Goal: Task Accomplishment & Management: Manage account settings

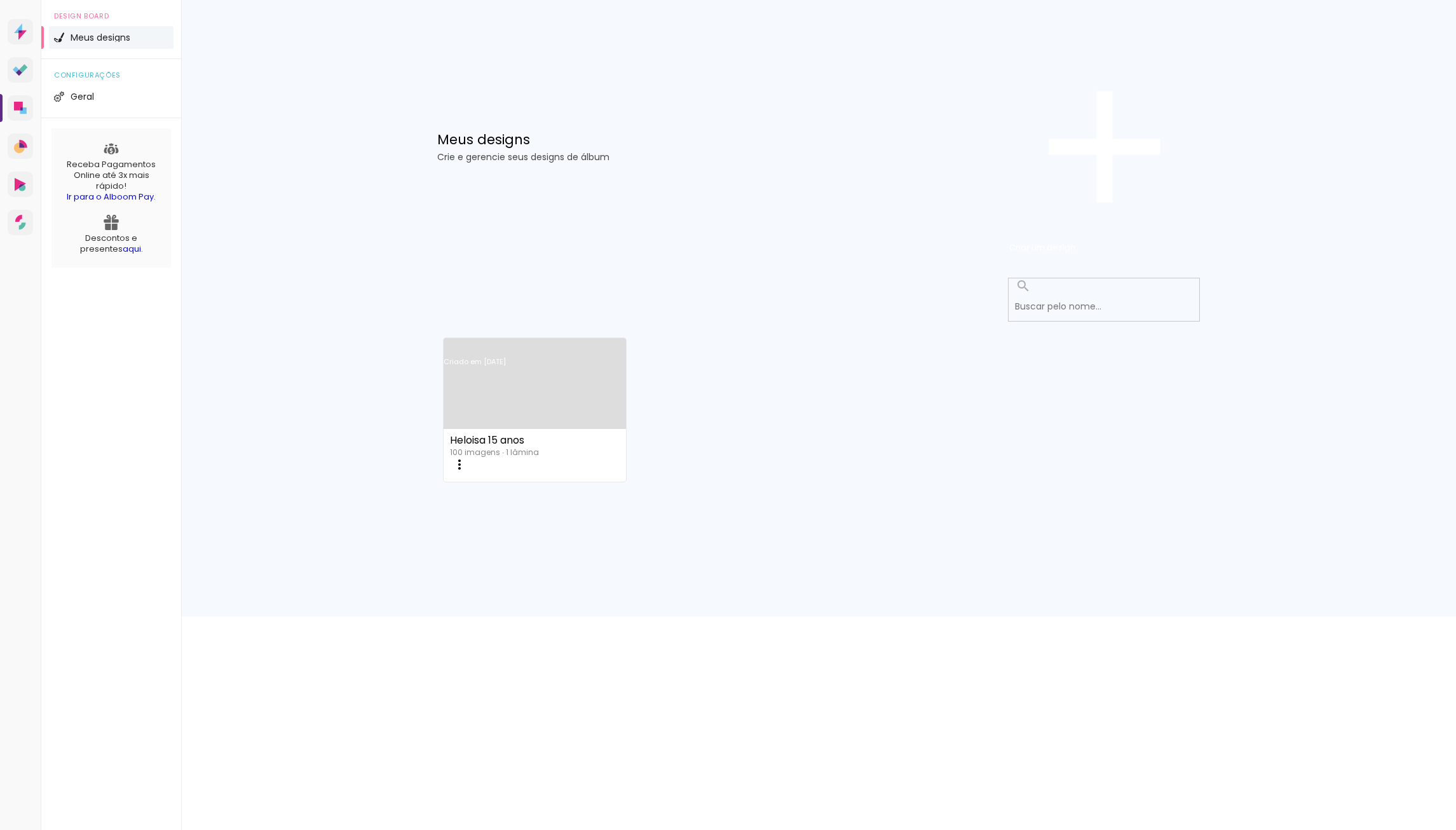
click at [509, 343] on link "Criado em [DATE]" at bounding box center [535, 378] width 182 height 72
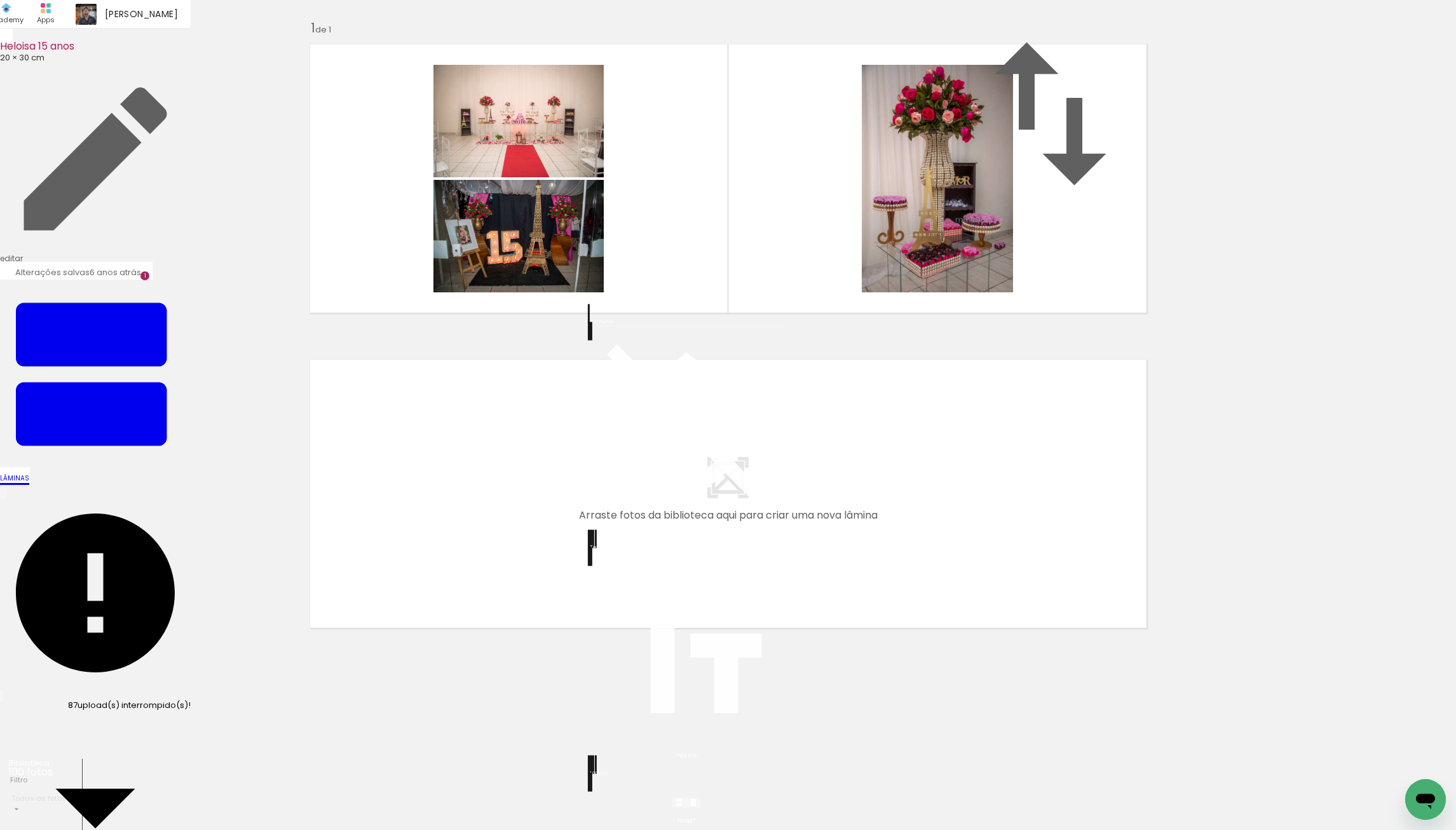
click at [821, 566] on quentale-layouter at bounding box center [728, 493] width 851 height 283
click at [736, 563] on quentale-layouter at bounding box center [728, 493] width 851 height 283
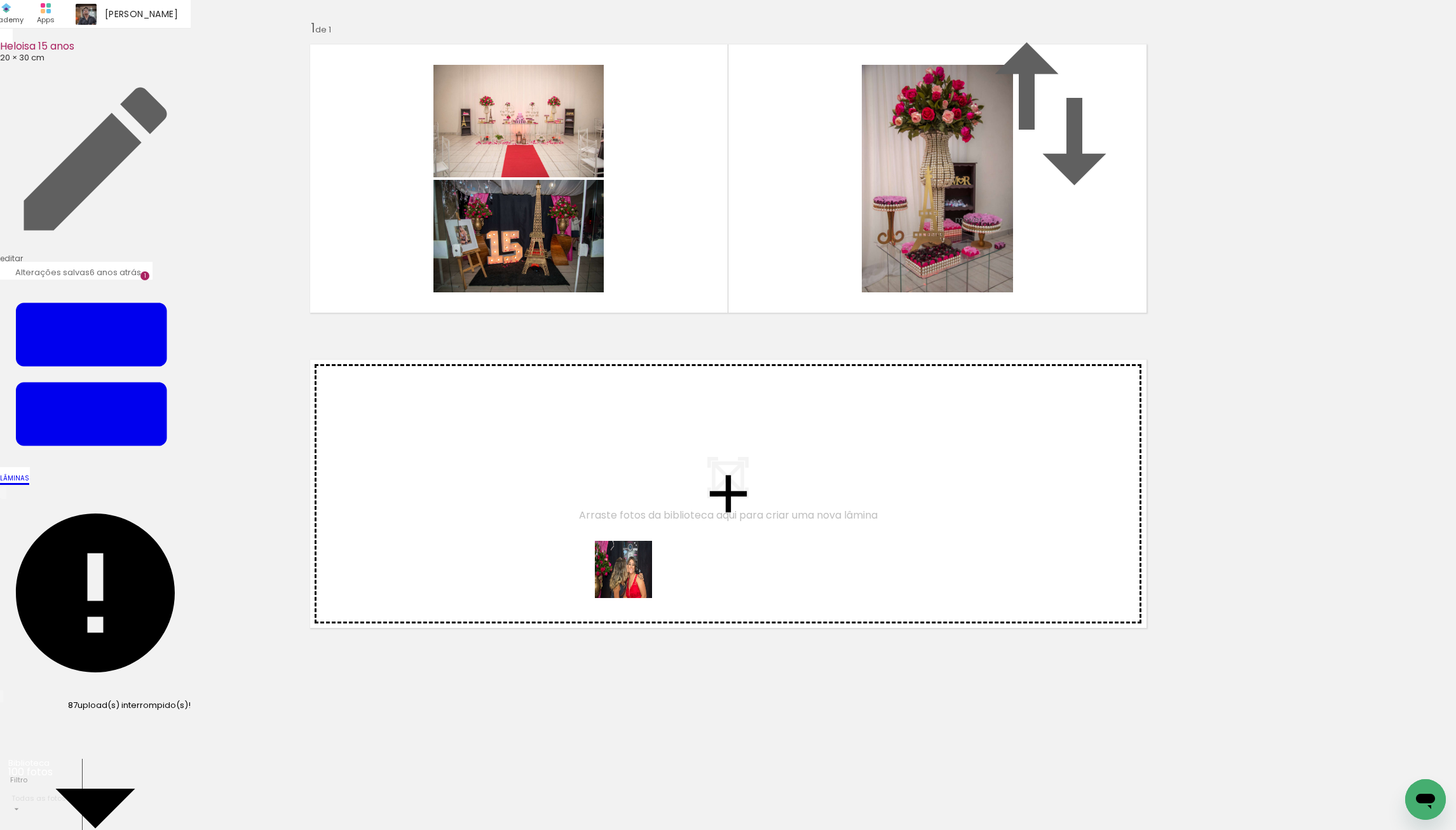
drag, startPoint x: 627, startPoint y: 781, endPoint x: 636, endPoint y: 569, distance: 212.2
click at [636, 569] on quentale-workspace at bounding box center [728, 415] width 1456 height 830
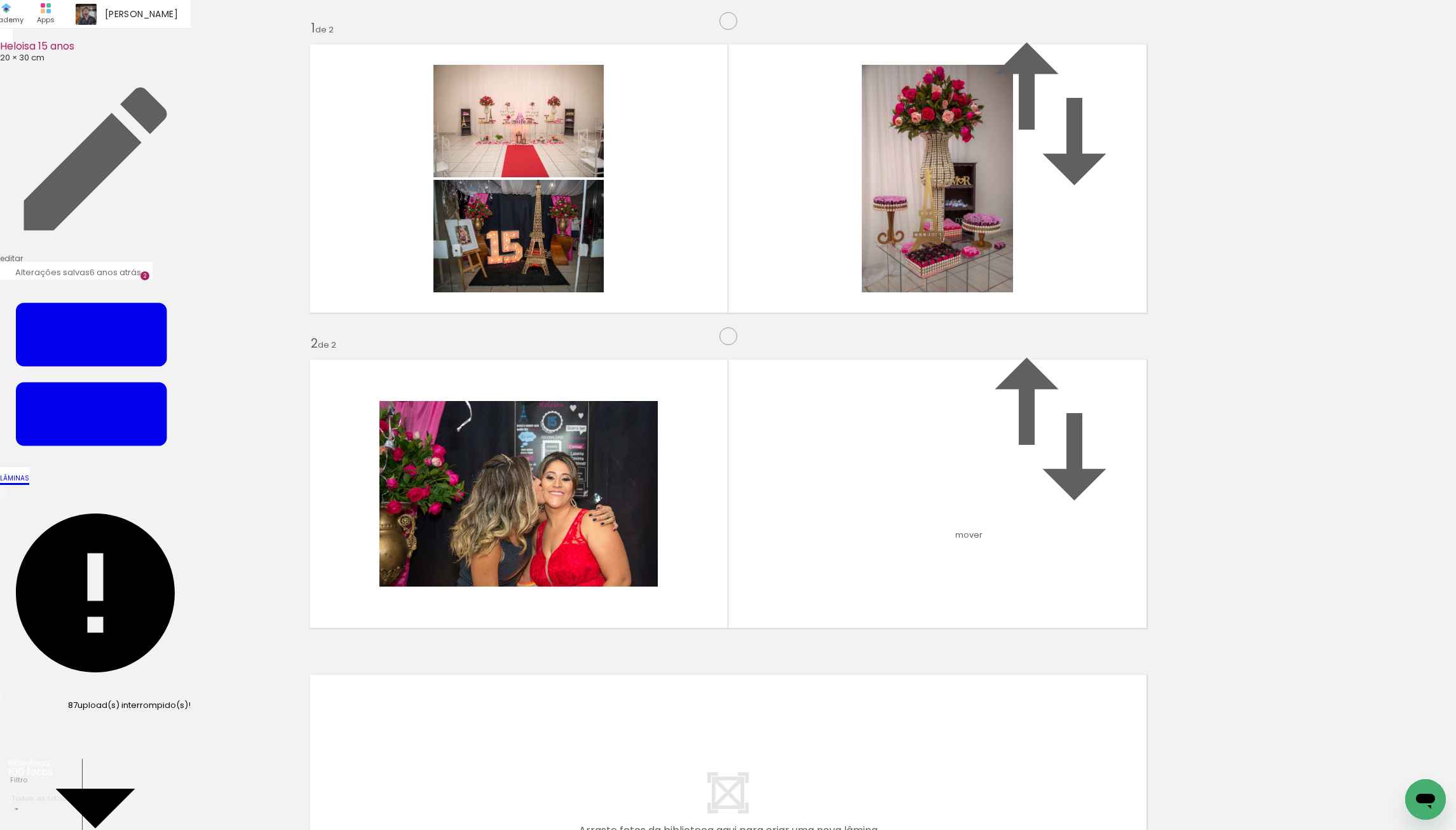
click at [17, 52] on span "20 × 30 cm" at bounding box center [22, 58] width 44 height 12
click at [191, 709] on iron-icon at bounding box center [95, 804] width 191 height 191
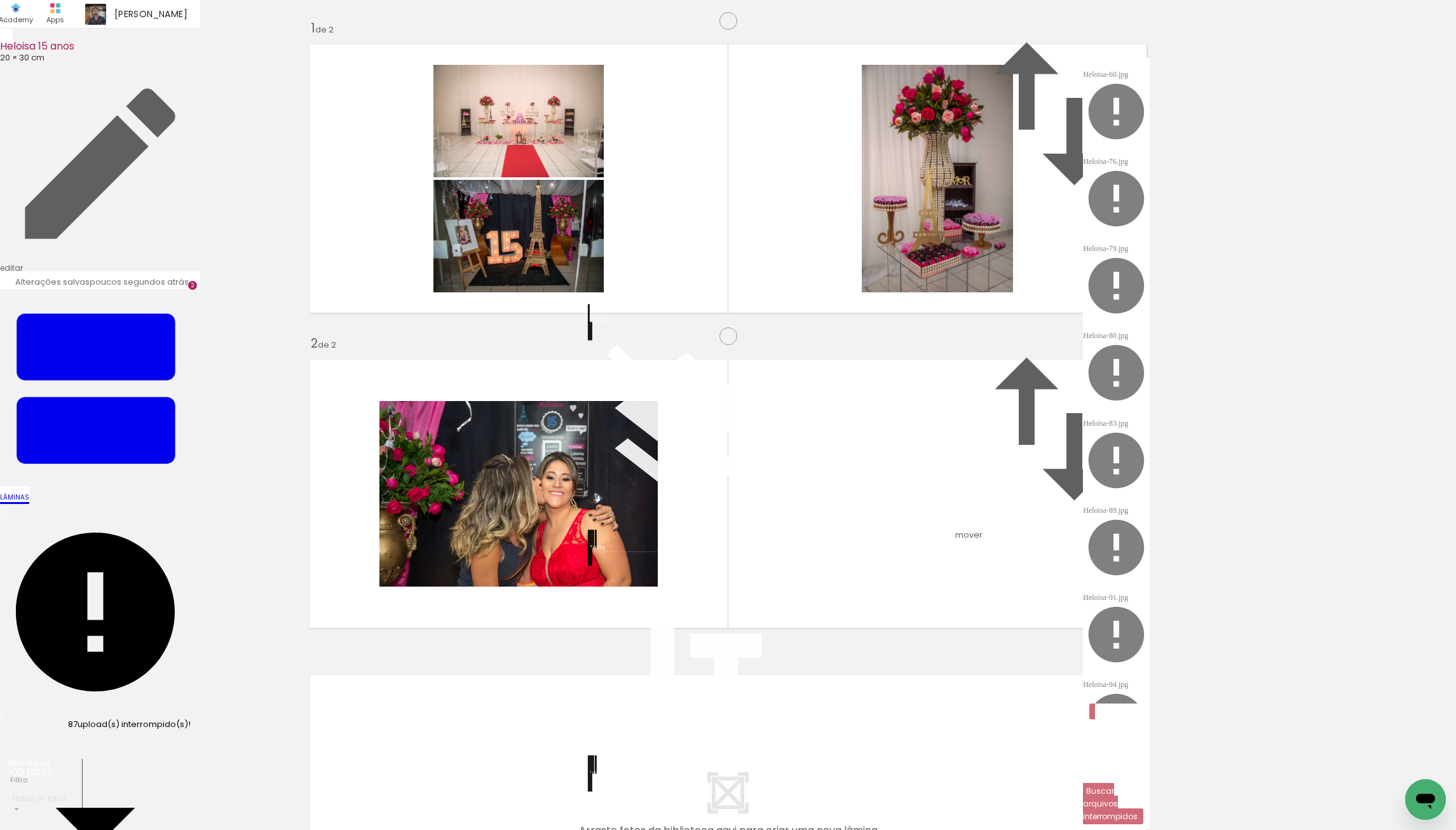
click at [31, 41] on div "Heloisa 15 anos" at bounding box center [100, 47] width 201 height 12
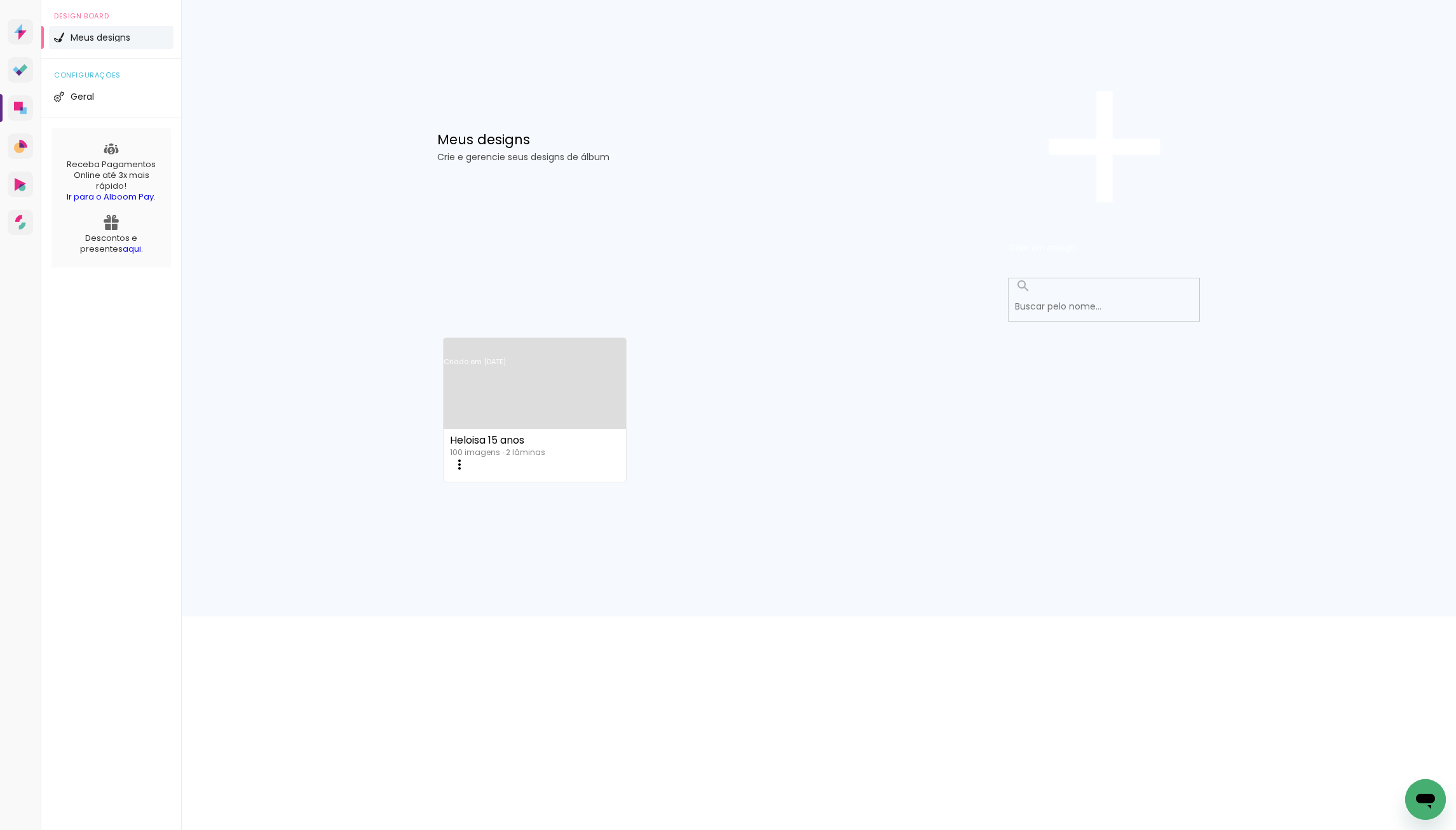
click at [467, 457] on iron-icon at bounding box center [460, 464] width 15 height 15
click at [525, 727] on span "Excluir" at bounding box center [512, 733] width 27 height 12
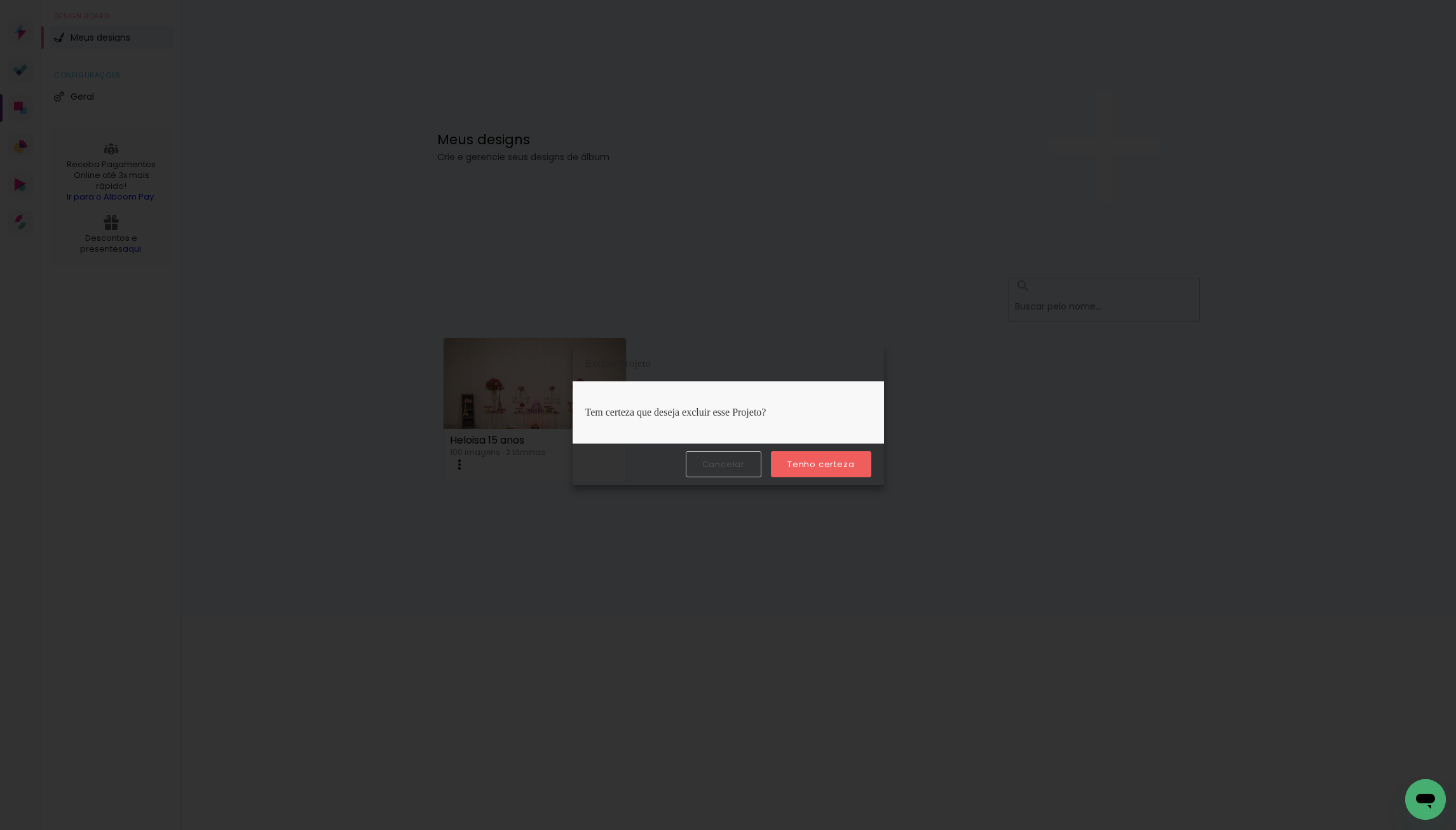
click at [0, 0] on slot "Tenho certeza" at bounding box center [0, 0] width 0 height 0
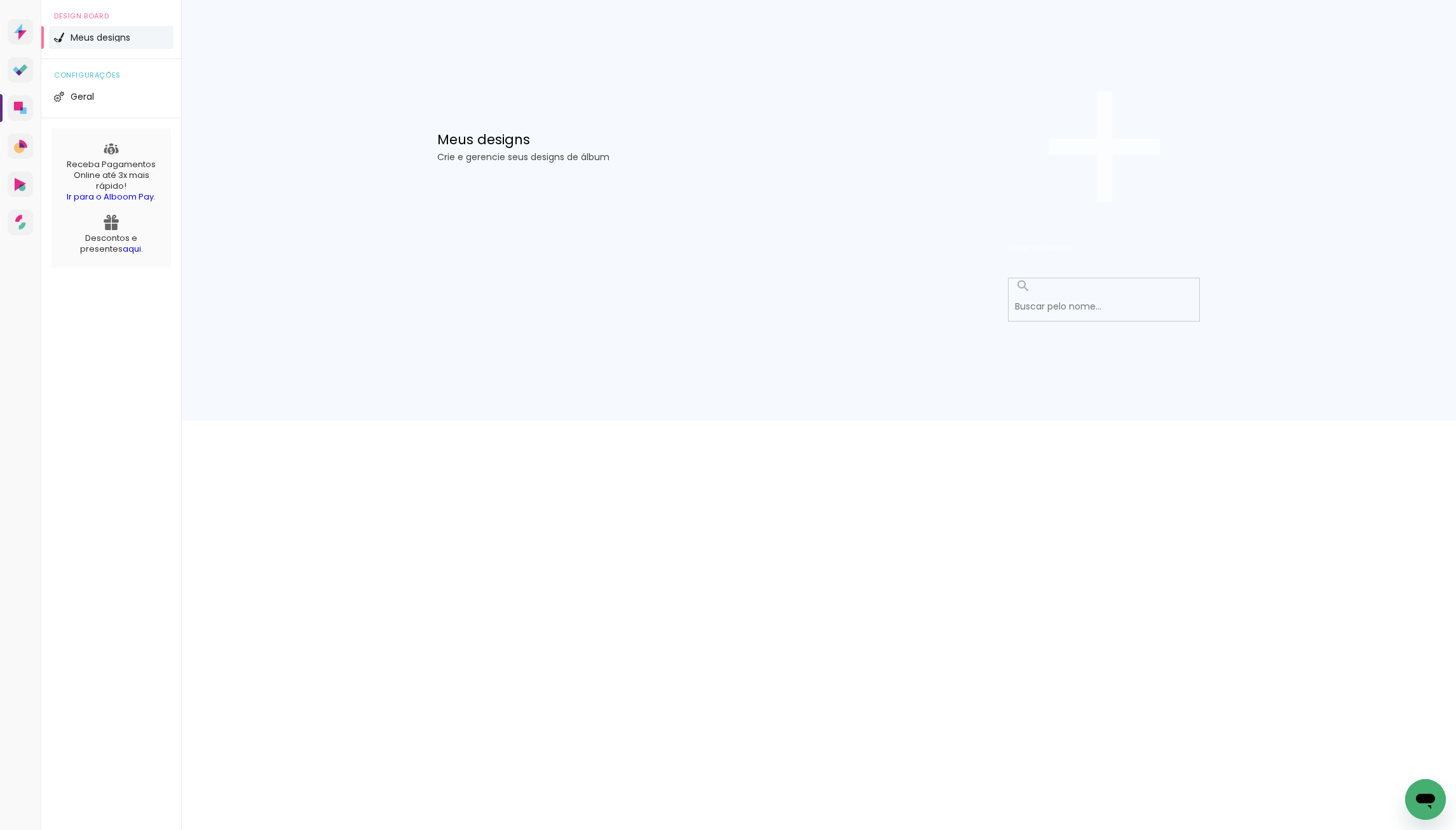
click at [1076, 242] on span "Criar um design" at bounding box center [1042, 248] width 66 height 12
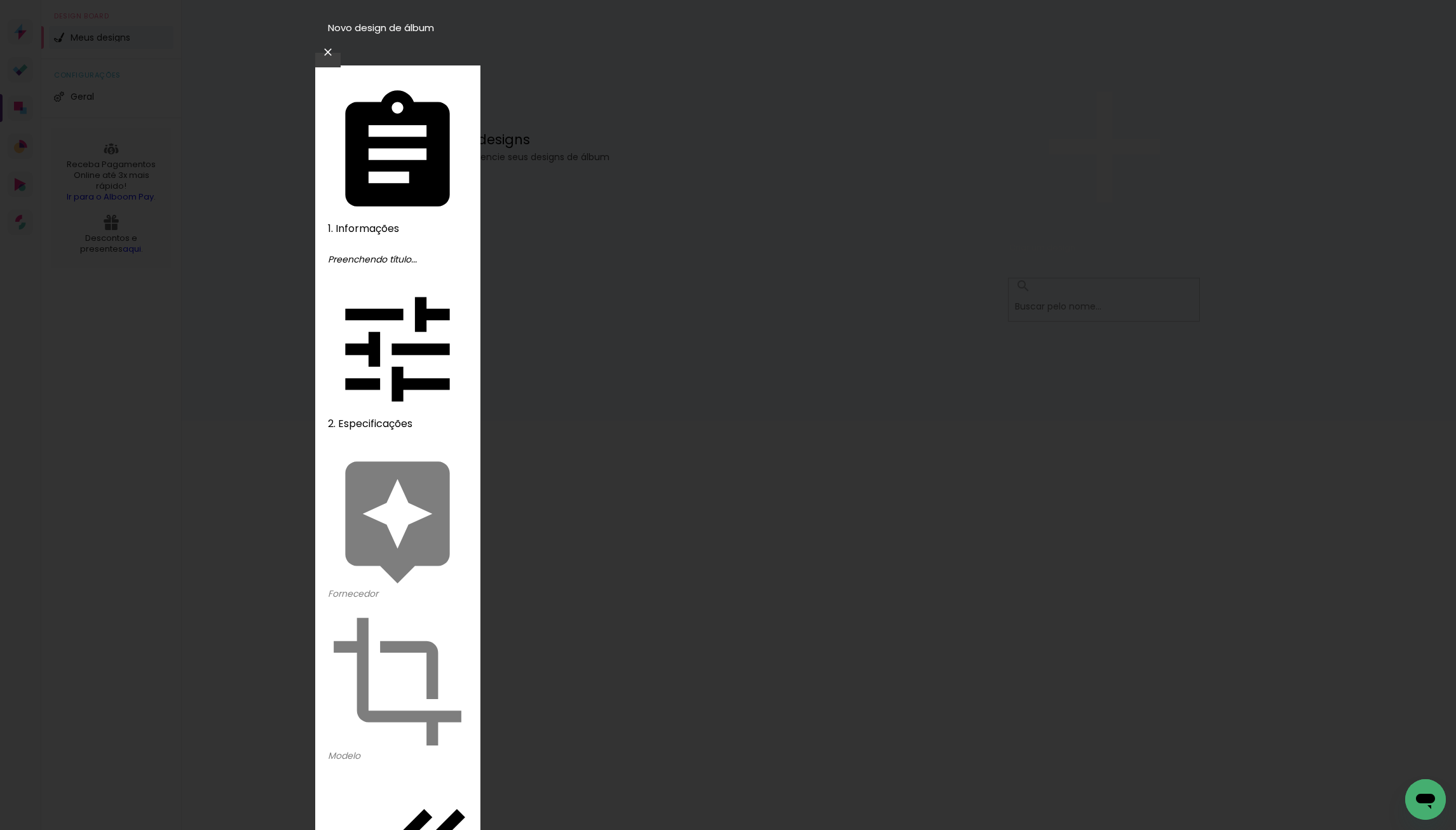
click at [0, 0] on paper-icon-button at bounding box center [0, 0] width 0 height 0
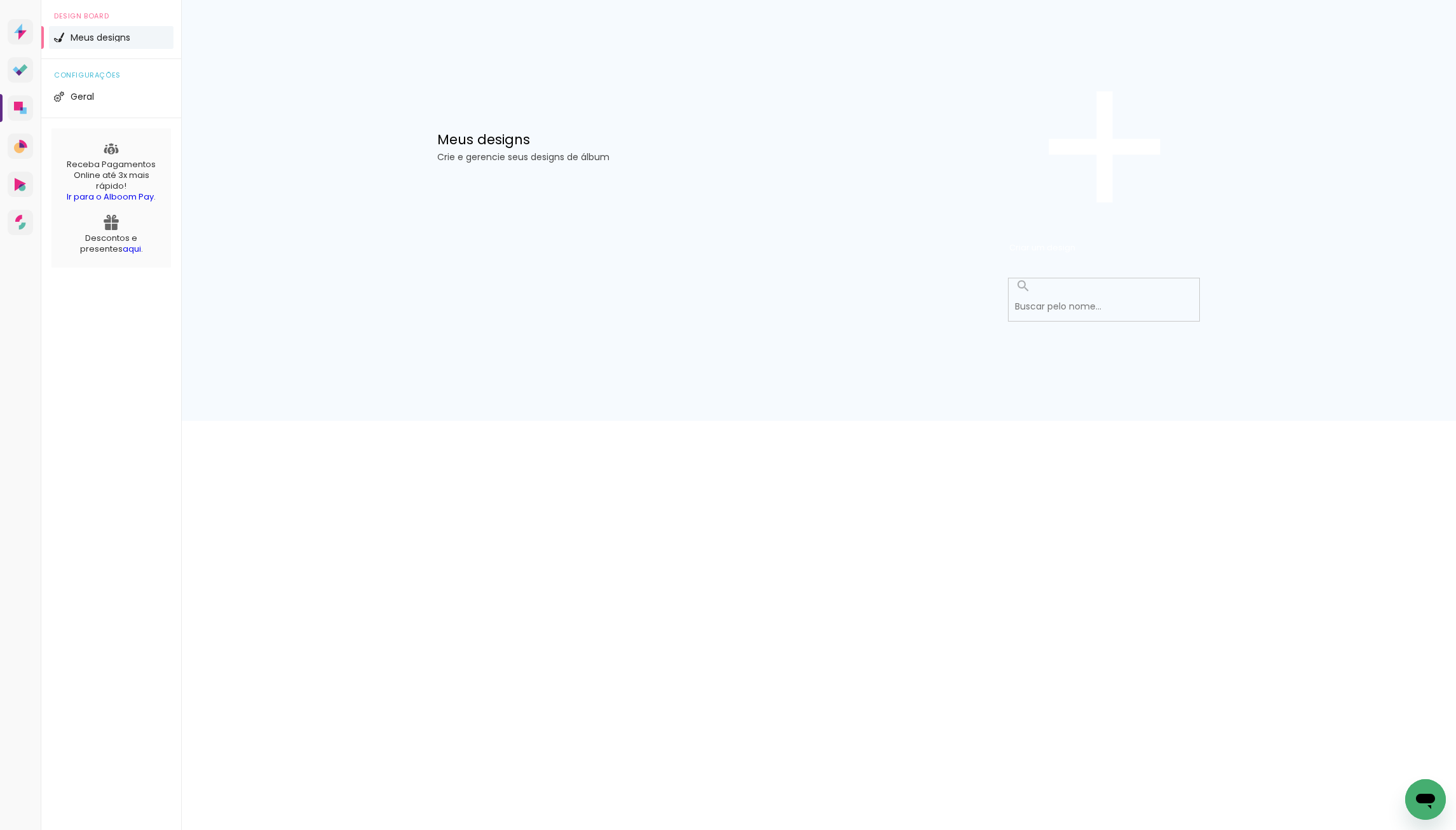
click at [23, 40] on icon at bounding box center [22, 36] width 9 height 10
